Goal: Information Seeking & Learning: Learn about a topic

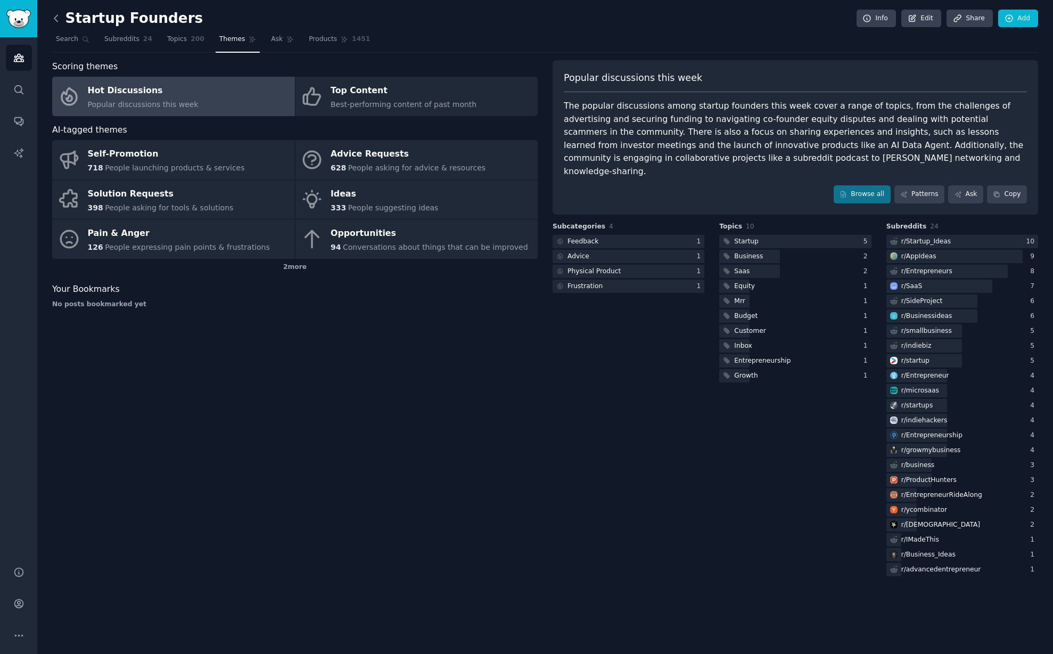
click at [54, 19] on icon at bounding box center [55, 18] width 3 height 6
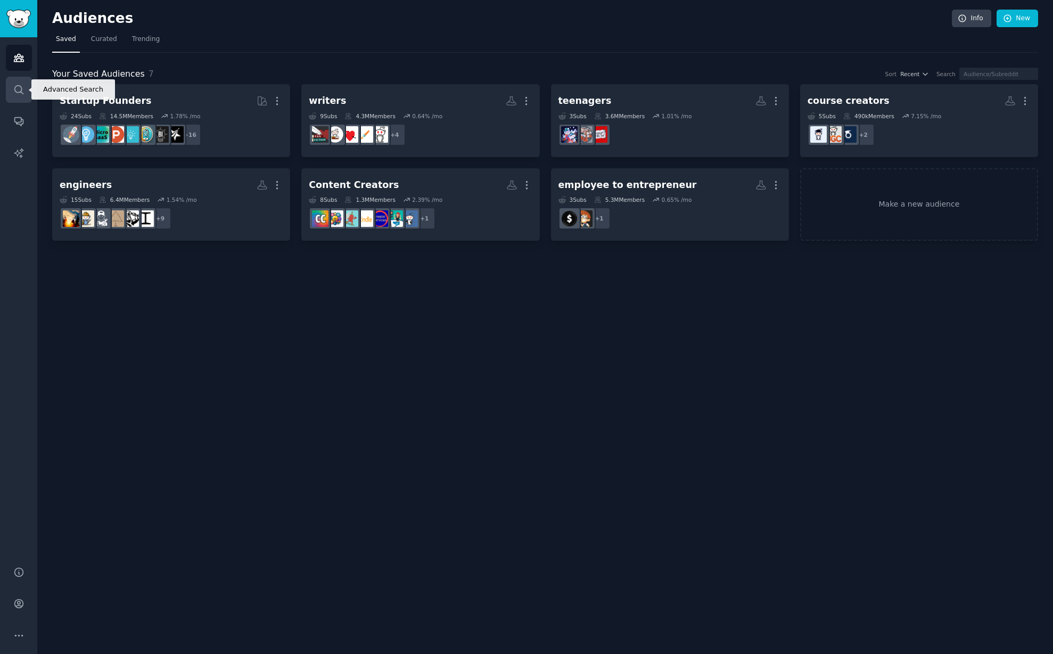
click at [21, 90] on icon "Sidebar" at bounding box center [18, 89] width 9 height 9
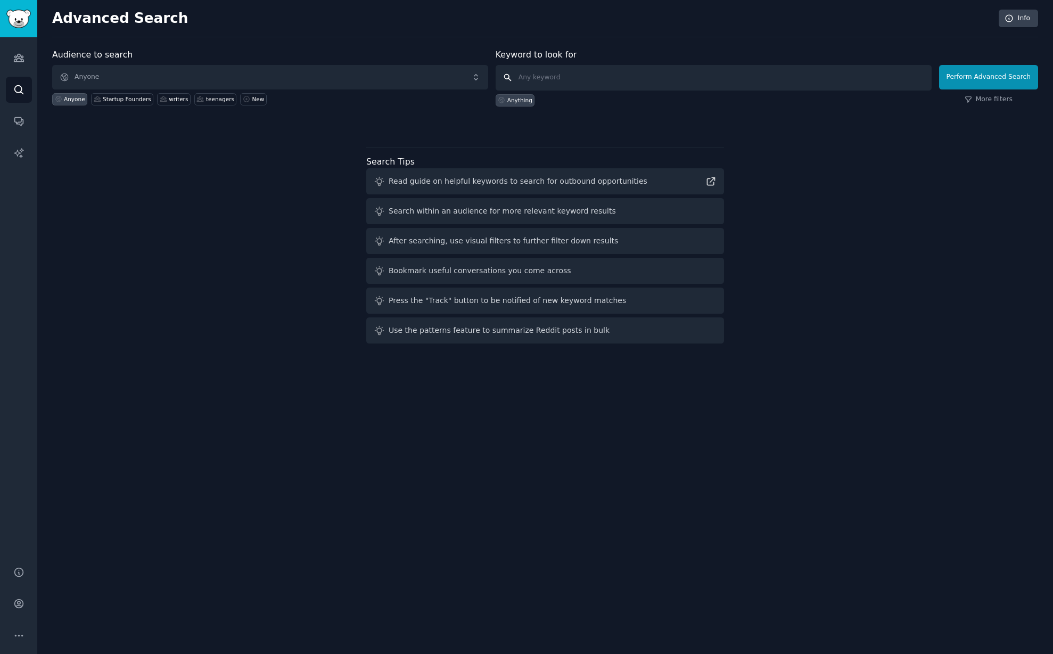
click at [577, 83] on input "text" at bounding box center [714, 78] width 436 height 26
type input "phone addiction"
click button "Perform Advanced Search" at bounding box center [988, 77] width 99 height 24
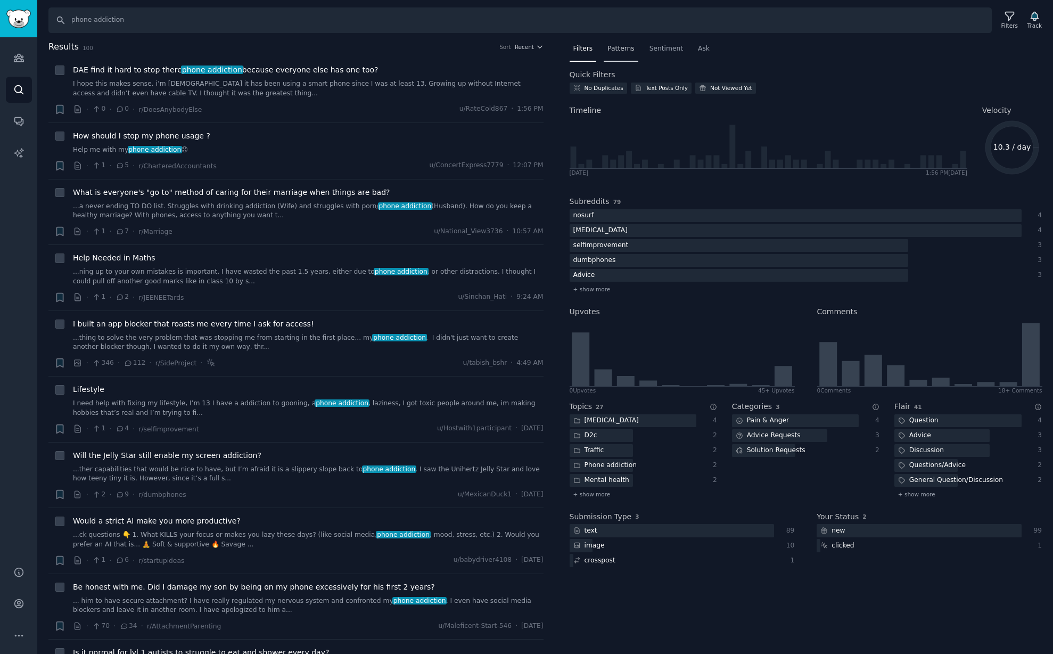
click at [618, 47] on span "Patterns" at bounding box center [620, 49] width 27 height 10
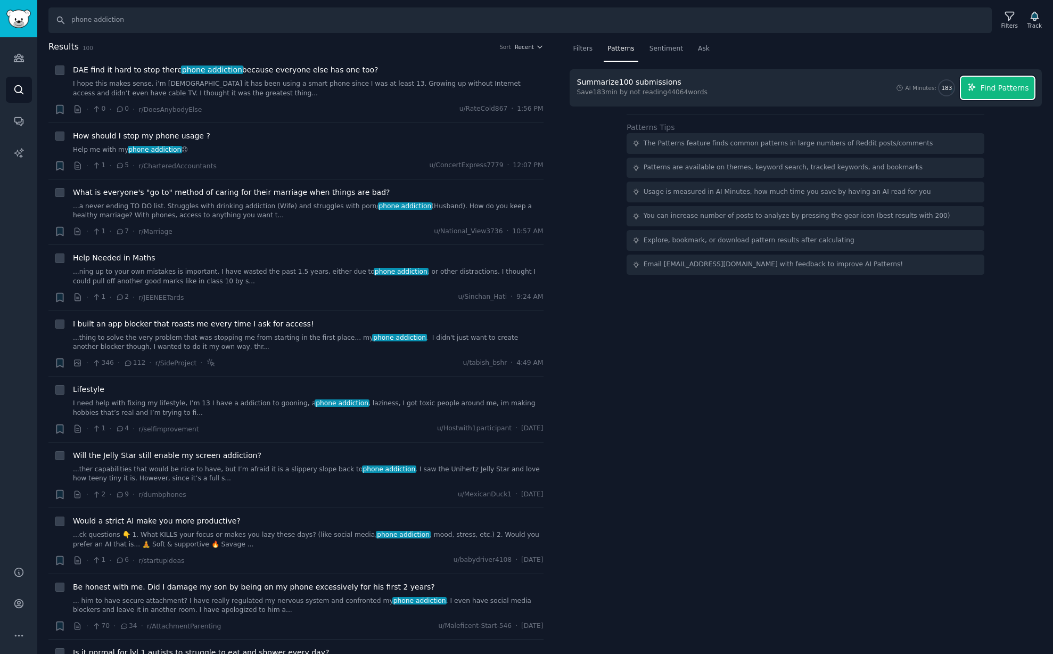
click at [1020, 85] on span "Find Patterns" at bounding box center [1004, 88] width 48 height 11
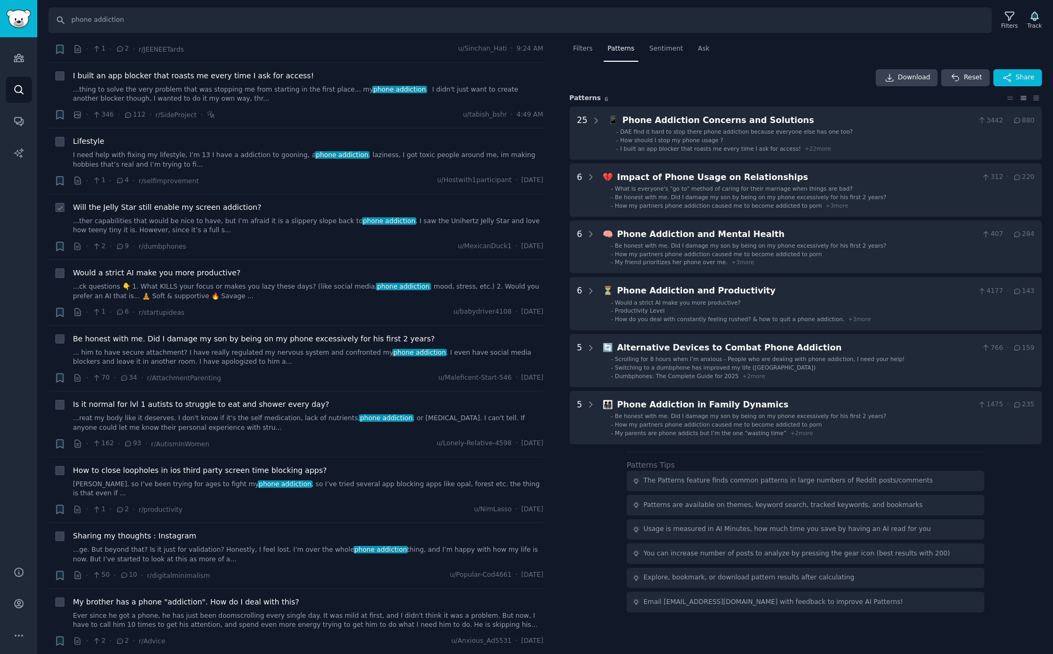
scroll to position [249, 0]
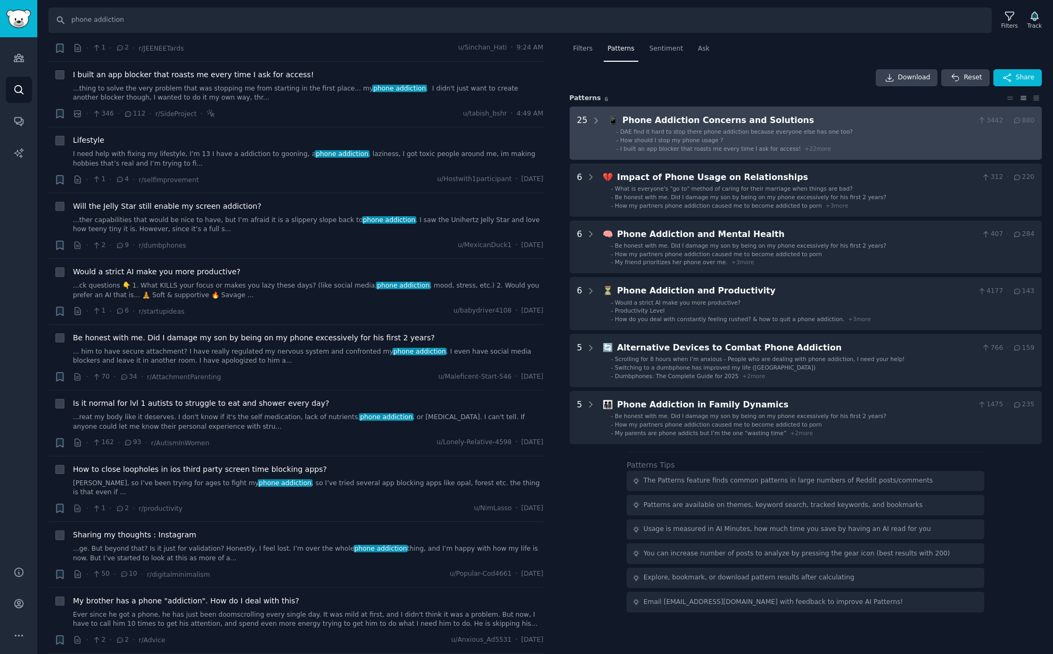
click at [717, 122] on div "Phone Addiction Concerns and Solutions" at bounding box center [797, 120] width 351 height 13
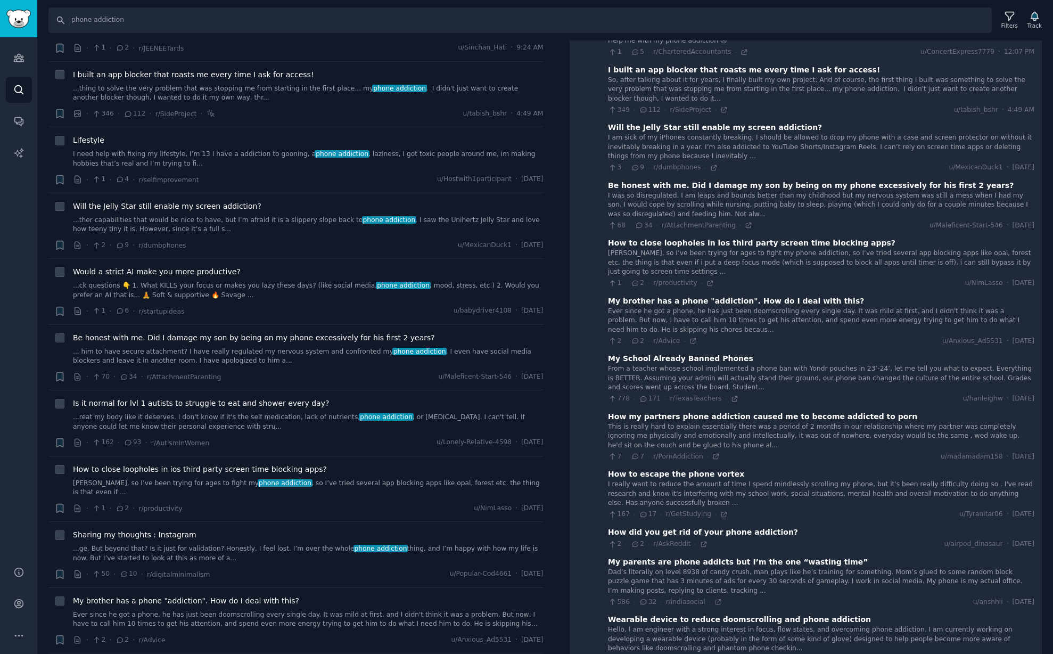
scroll to position [169, 0]
click at [657, 360] on div "My School Already Banned Phones" at bounding box center [680, 357] width 145 height 11
click at [731, 399] on icon at bounding box center [734, 397] width 7 height 7
click at [720, 514] on icon at bounding box center [723, 512] width 7 height 7
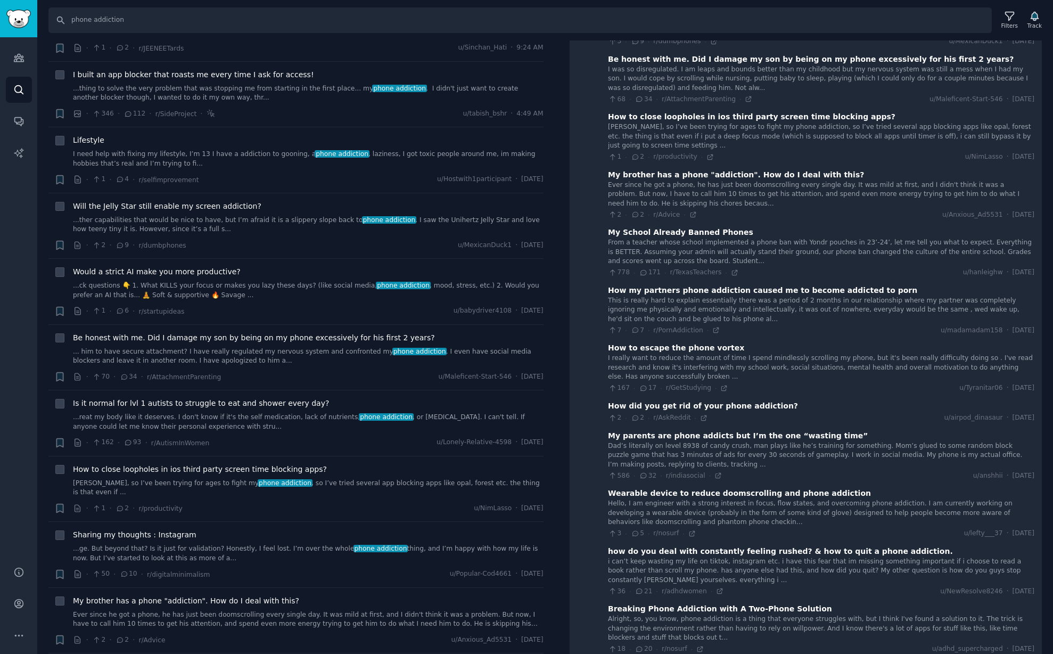
scroll to position [294, 0]
click at [716, 474] on icon at bounding box center [717, 475] width 5 height 5
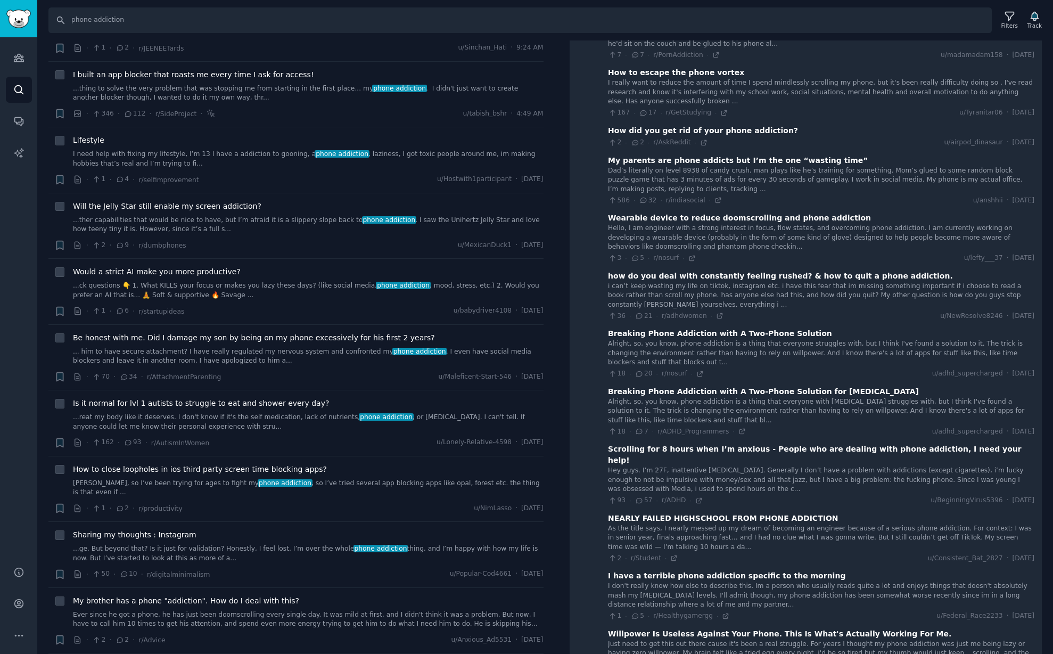
scroll to position [574, 0]
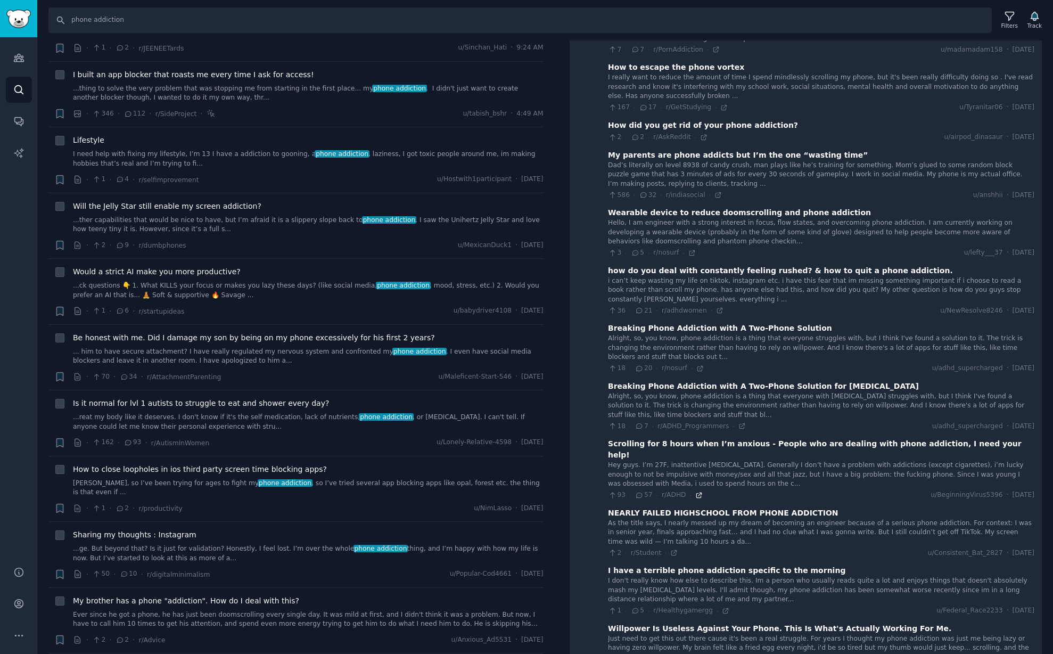
click at [697, 491] on icon at bounding box center [698, 494] width 7 height 7
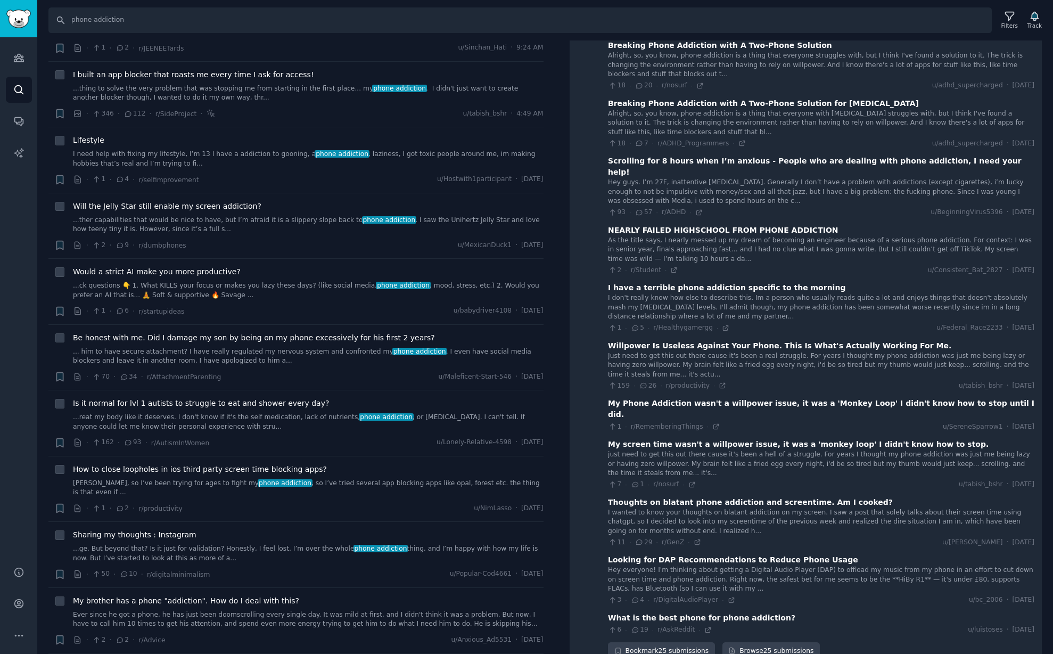
scroll to position [856, 0]
click at [719, 382] on icon at bounding box center [722, 385] width 7 height 7
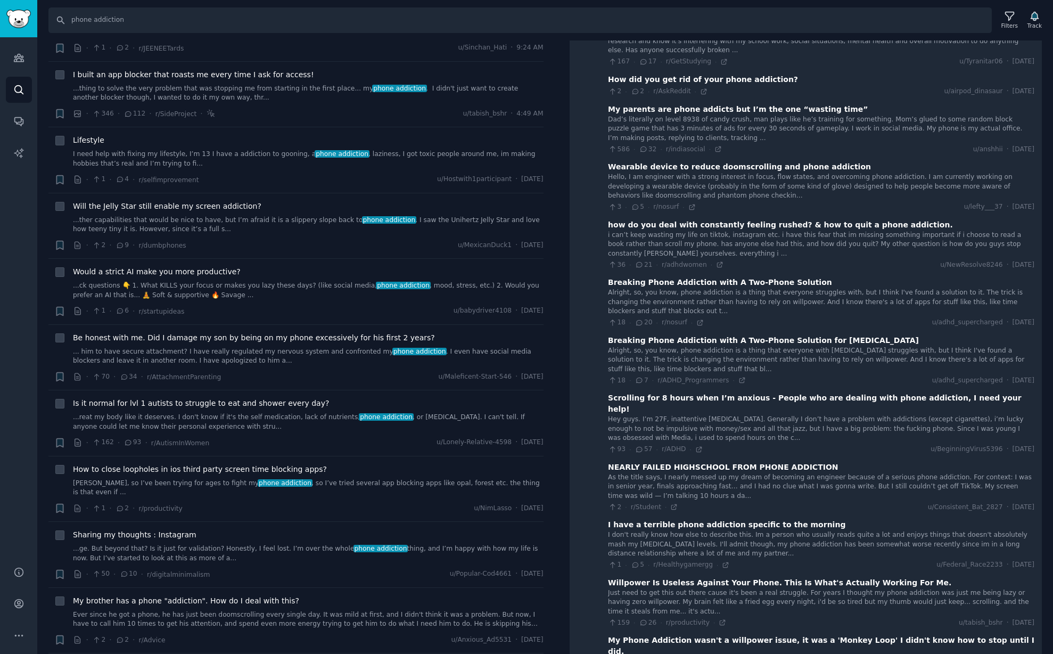
scroll to position [0, 0]
